Goal: Task Accomplishment & Management: Use online tool/utility

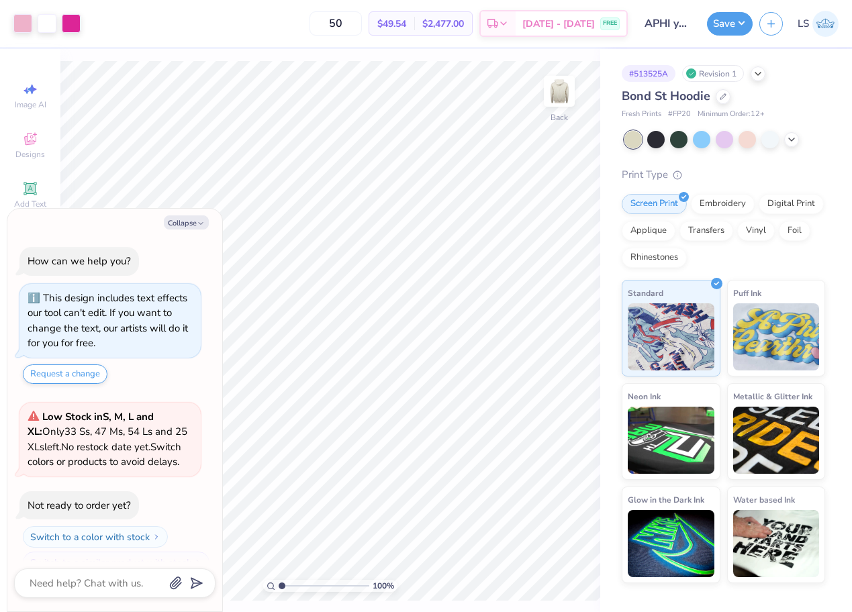
scroll to position [2936, 0]
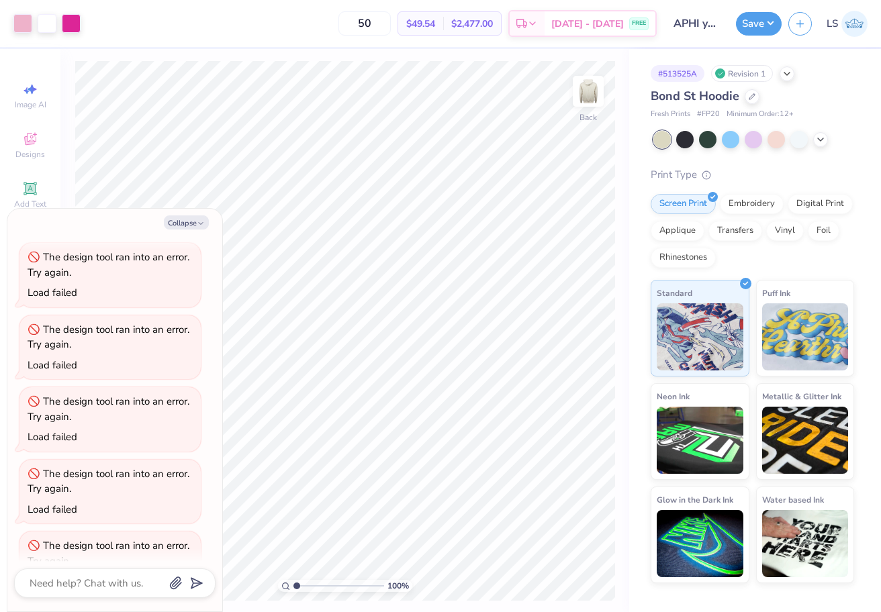
type textarea "x"
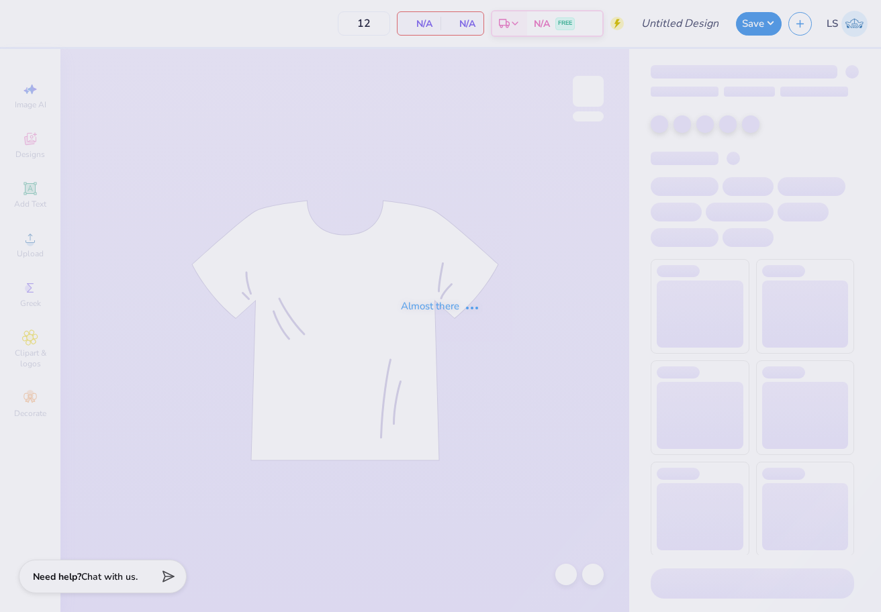
type input "Shaina Struncis : Penn State University Park"
type input "24"
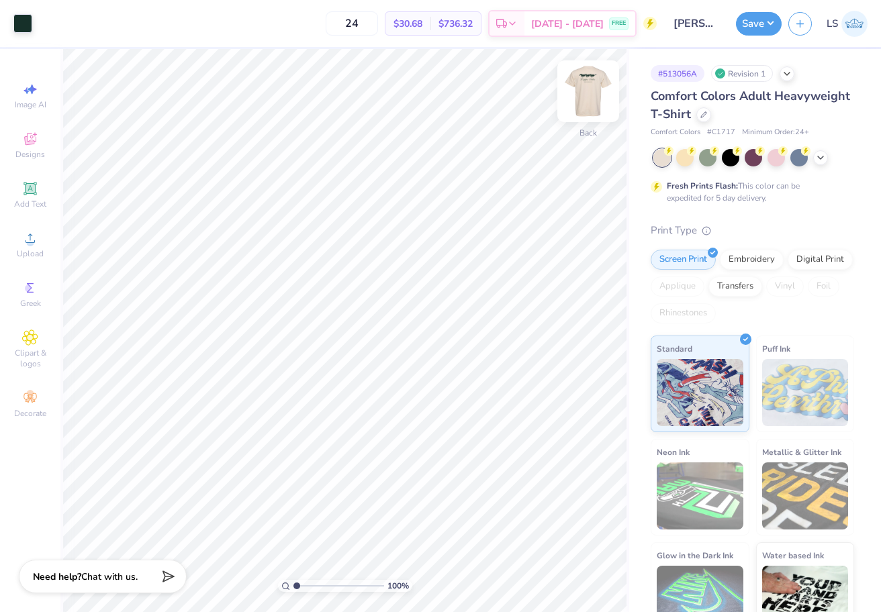
click at [589, 92] on img at bounding box center [588, 91] width 54 height 54
type input "8.51"
type input "2.43"
type input "6.36"
type input "5.00"
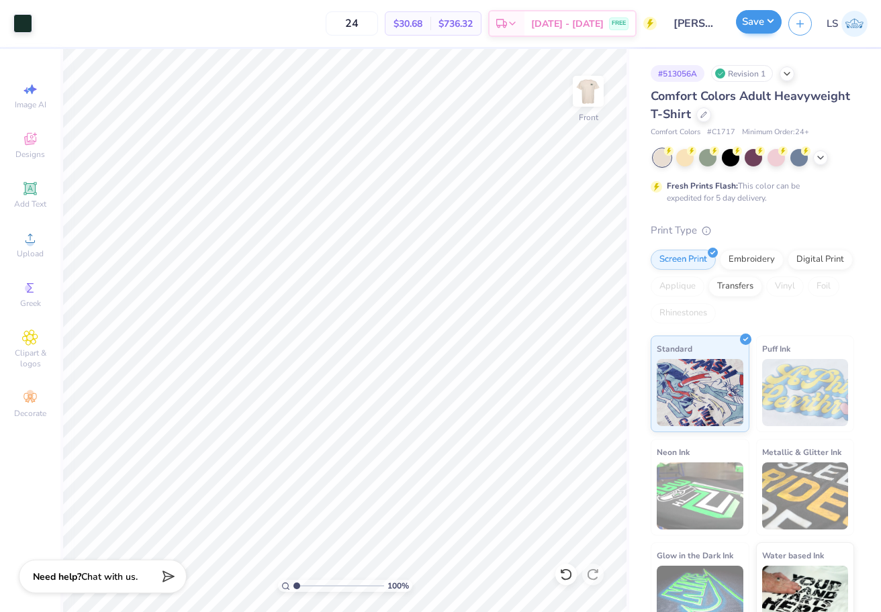
click at [759, 30] on button "Save" at bounding box center [759, 21] width 46 height 23
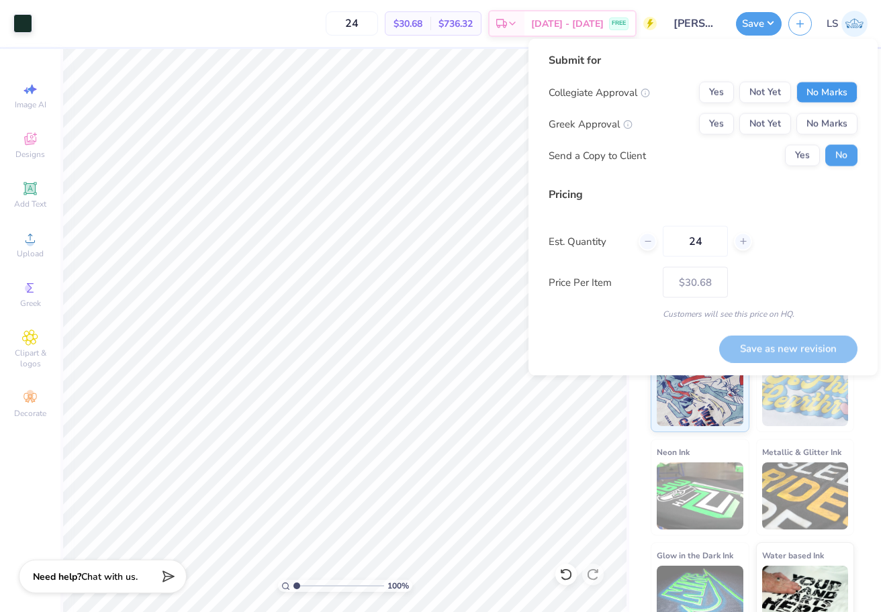
click at [810, 97] on button "No Marks" at bounding box center [826, 92] width 61 height 21
click at [772, 117] on button "Not Yet" at bounding box center [765, 123] width 52 height 21
click at [770, 343] on button "Save as new revision" at bounding box center [788, 349] width 138 height 28
type input "$30.68"
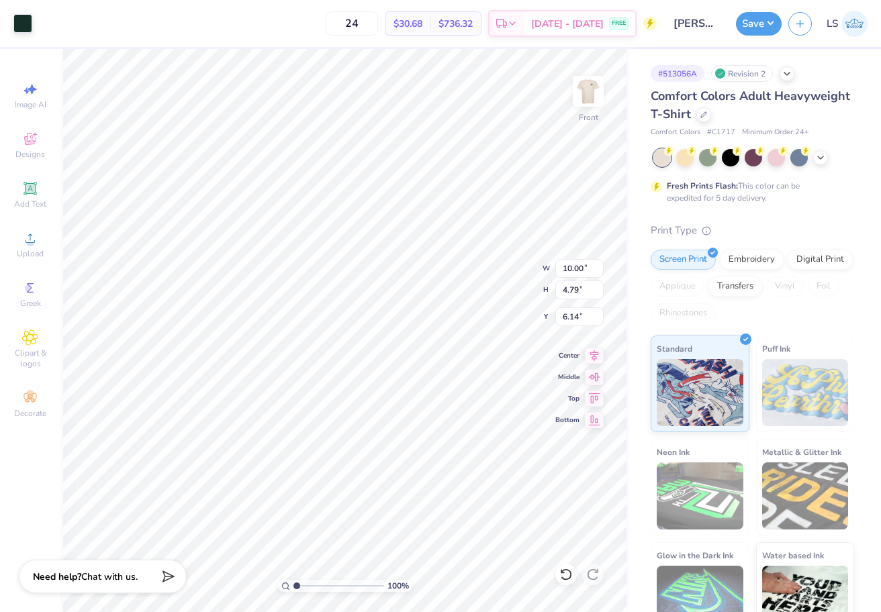
type input "6.51"
click at [768, 21] on button "Save" at bounding box center [759, 21] width 46 height 23
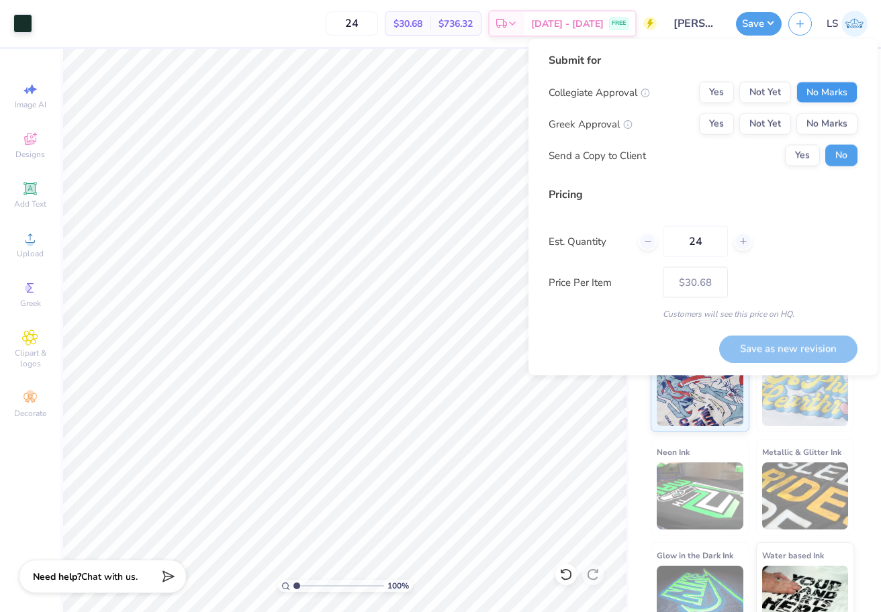
click at [818, 97] on button "No Marks" at bounding box center [826, 92] width 61 height 21
click at [755, 125] on button "Not Yet" at bounding box center [765, 123] width 52 height 21
click at [762, 350] on button "Save as new revision" at bounding box center [788, 349] width 138 height 28
type input "$30.68"
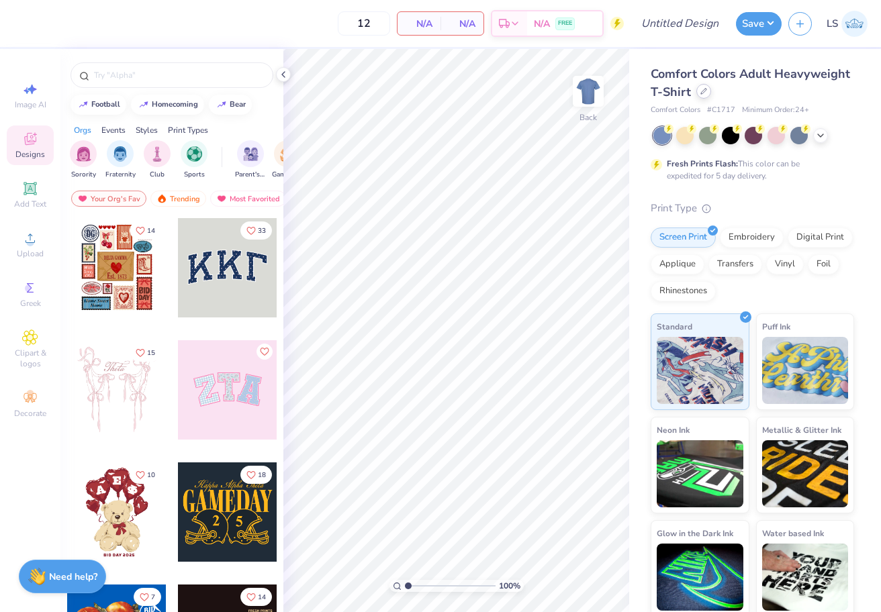
click at [705, 89] on icon at bounding box center [703, 91] width 7 height 7
